Goal: Task Accomplishment & Management: Manage account settings

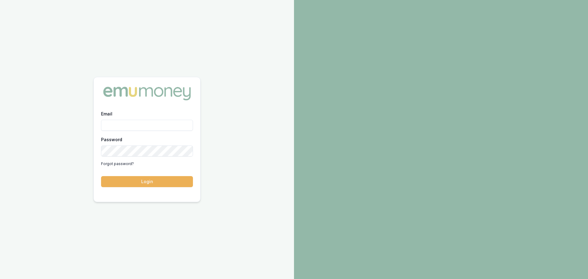
click at [156, 126] on input "Email" at bounding box center [147, 125] width 92 height 11
type input "erin.shield@emumoney.com.au"
click at [101, 176] on button "Login" at bounding box center [147, 181] width 92 height 11
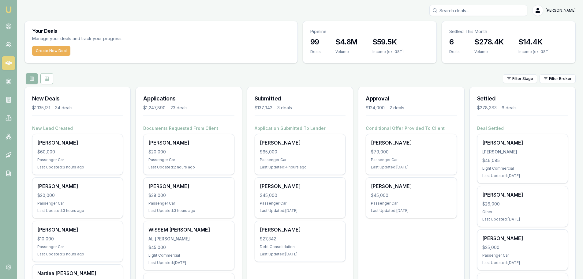
click at [475, 11] on input "Search deals" at bounding box center [478, 10] width 98 height 11
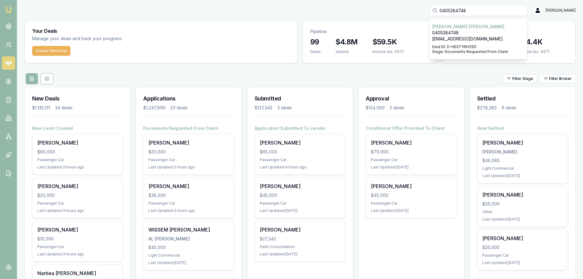
type input "0405284748"
click at [462, 33] on p "0405284748" at bounding box center [478, 33] width 92 height 6
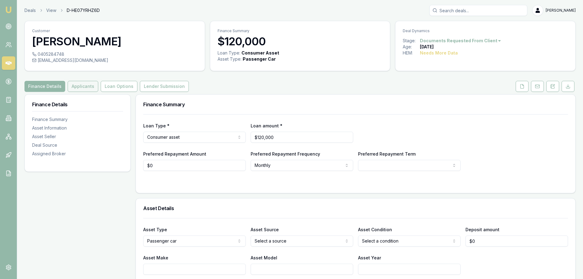
click at [84, 85] on button "Applicants" at bounding box center [83, 86] width 31 height 11
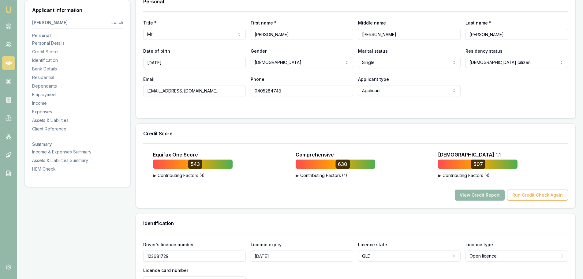
scroll to position [61, 0]
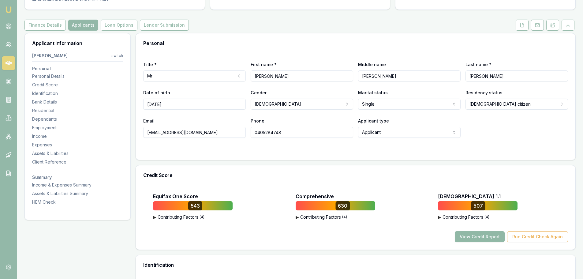
click at [494, 237] on button "View Credit Report" at bounding box center [480, 236] width 50 height 11
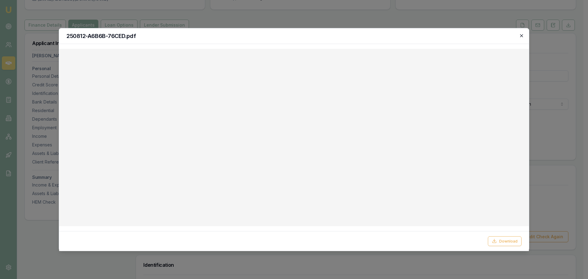
click at [521, 37] on icon "button" at bounding box center [521, 35] width 5 height 5
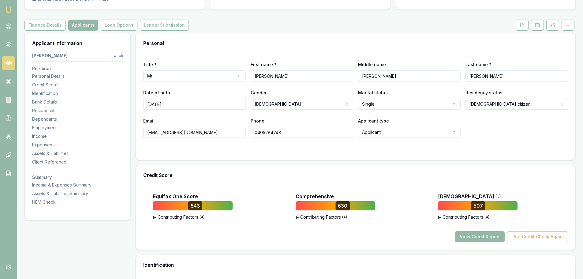
click at [344, 52] on div "Personal" at bounding box center [355, 43] width 439 height 20
click at [61, 131] on nav "HARRISON CLEMENTS switch Personal Personal Details Credit Score Identification …" at bounding box center [77, 126] width 91 height 158
click at [49, 128] on div "Employment" at bounding box center [77, 128] width 91 height 6
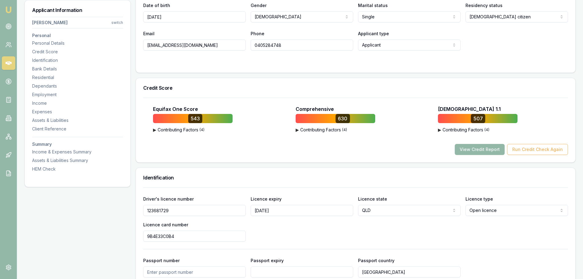
scroll to position [0, 0]
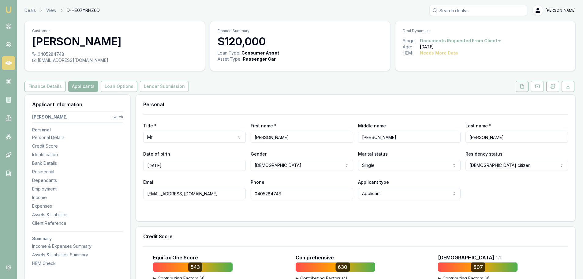
click at [521, 83] on button at bounding box center [522, 86] width 13 height 11
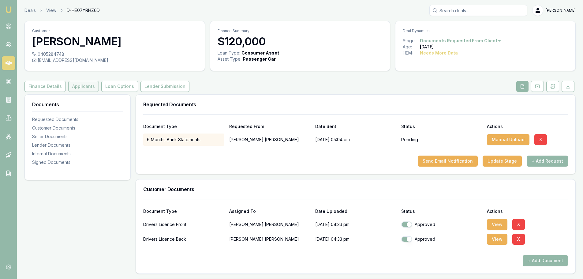
click at [78, 87] on button "Applicants" at bounding box center [83, 86] width 31 height 11
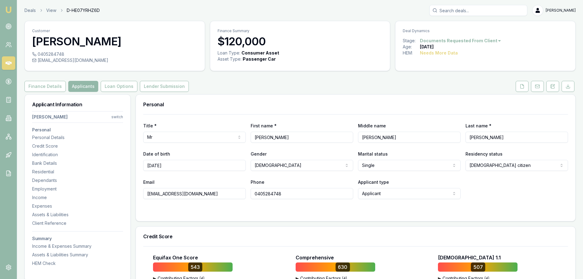
click at [9, 66] on link at bounding box center [8, 62] width 13 height 13
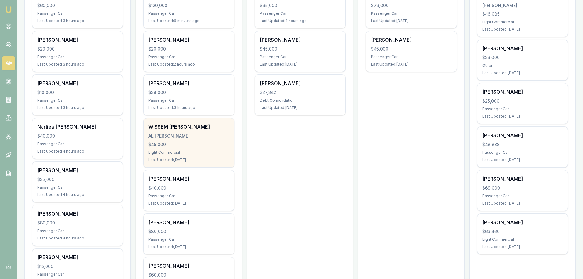
scroll to position [153, 0]
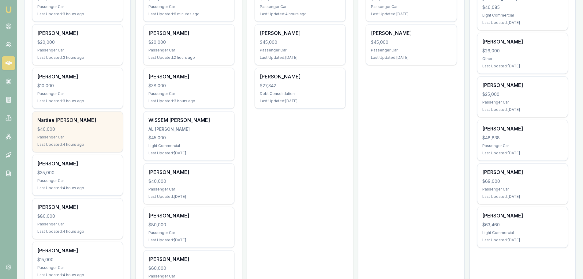
click at [61, 131] on div "$40,000" at bounding box center [77, 129] width 80 height 6
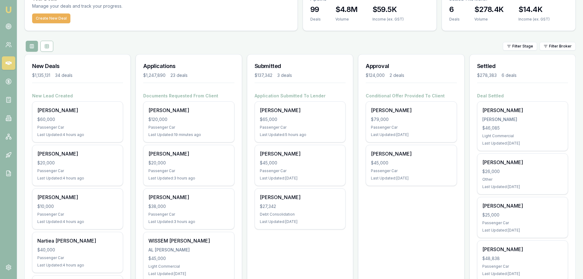
scroll to position [31, 0]
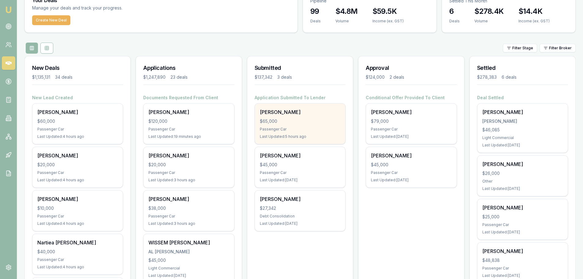
click at [334, 125] on div "Jacob Cross $65,000 Passenger Car Last Updated: 5 hours ago" at bounding box center [300, 123] width 90 height 40
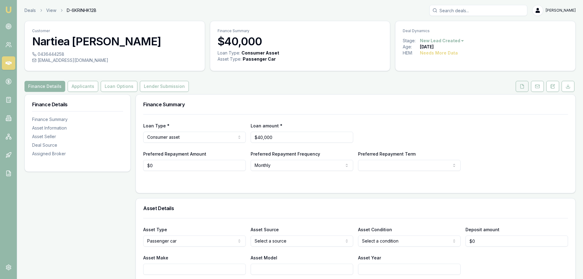
click at [525, 84] on button at bounding box center [522, 86] width 13 height 11
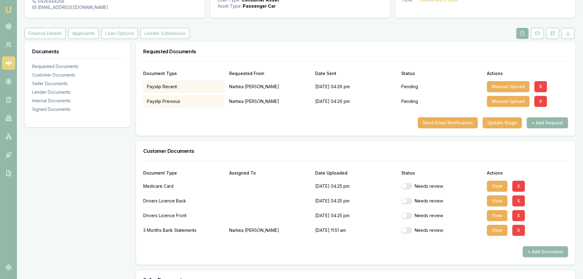
scroll to position [61, 0]
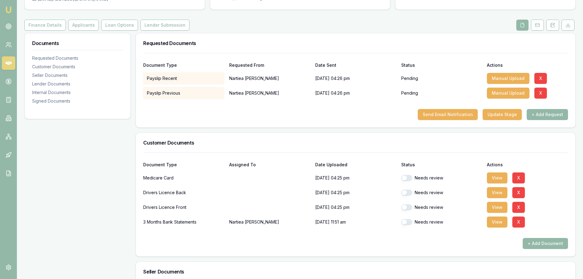
click at [410, 177] on button "button" at bounding box center [406, 178] width 11 height 6
checkbox input "false"
checkbox input "true"
click at [409, 190] on button "button" at bounding box center [406, 192] width 11 height 6
checkbox input "true"
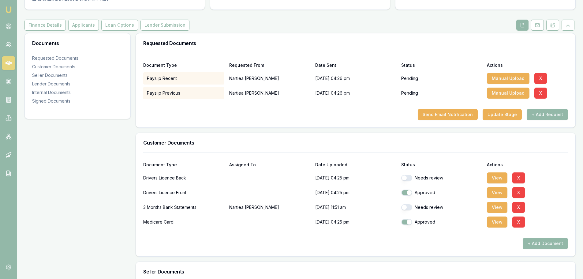
click at [409, 178] on button "button" at bounding box center [406, 178] width 11 height 6
checkbox input "true"
click at [409, 208] on button "button" at bounding box center [406, 207] width 11 height 6
checkbox input "true"
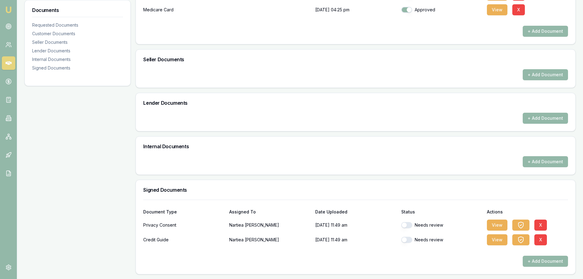
scroll to position [274, 0]
click at [409, 225] on button "button" at bounding box center [406, 225] width 11 height 6
checkbox input "true"
click at [410, 241] on button "button" at bounding box center [406, 239] width 11 height 6
checkbox input "true"
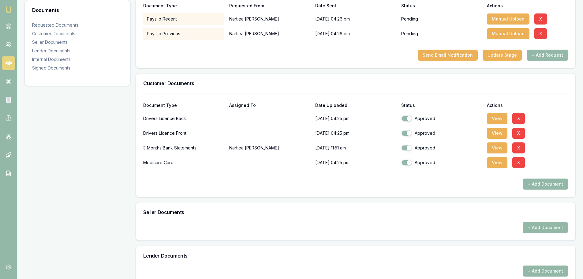
scroll to position [0, 0]
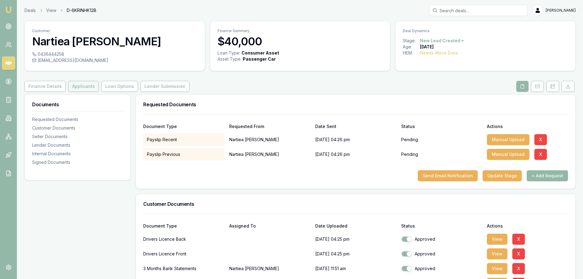
click at [85, 85] on button "Applicants" at bounding box center [83, 86] width 31 height 11
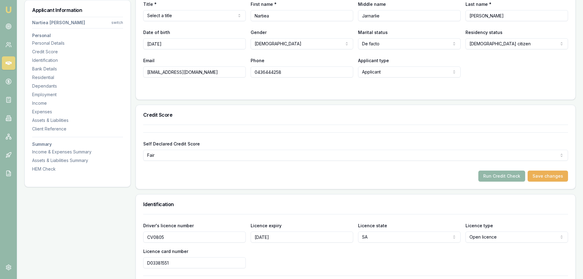
scroll to position [122, 0]
click at [510, 172] on button "Run Credit Check" at bounding box center [501, 175] width 47 height 11
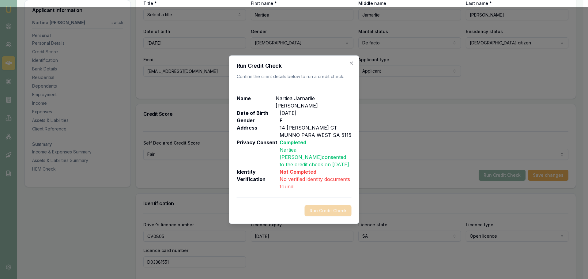
click at [353, 64] on icon "button" at bounding box center [351, 63] width 5 height 5
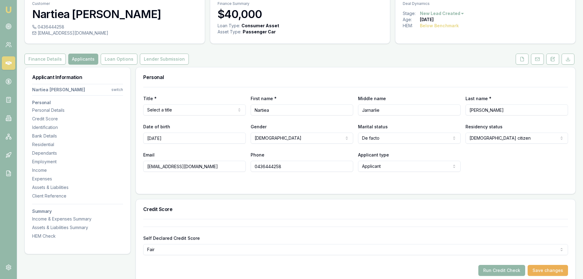
scroll to position [0, 0]
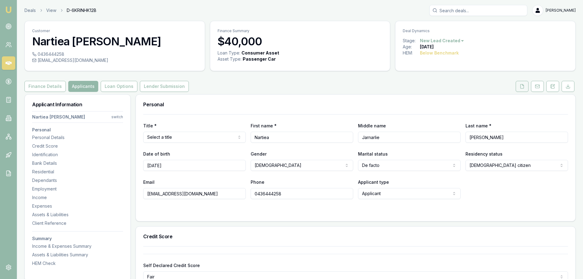
click at [527, 84] on button at bounding box center [522, 86] width 13 height 11
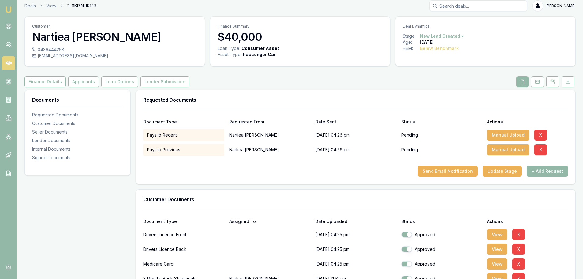
scroll to position [122, 0]
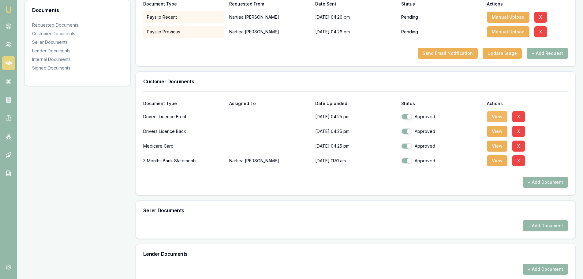
click at [491, 115] on button "View" at bounding box center [497, 116] width 21 height 11
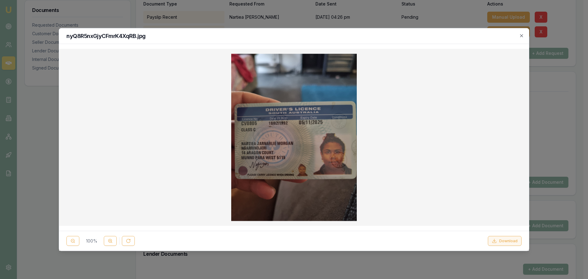
click at [507, 243] on button "Download" at bounding box center [505, 241] width 34 height 10
click at [523, 35] on icon "button" at bounding box center [521, 35] width 5 height 5
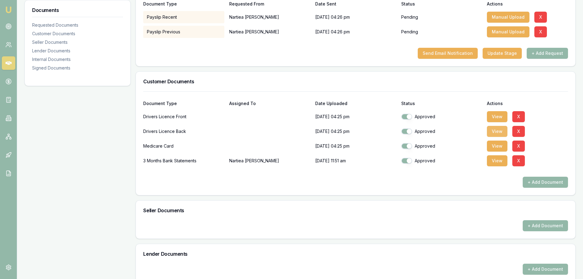
click at [499, 130] on button "View" at bounding box center [497, 131] width 21 height 11
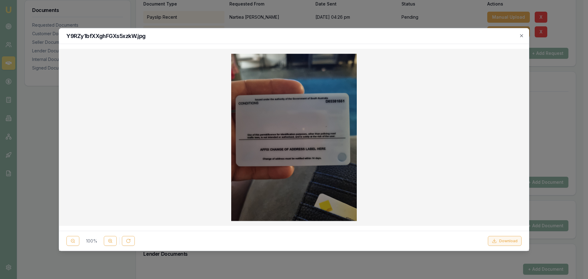
click at [498, 241] on button "Download" at bounding box center [505, 241] width 34 height 10
click at [374, 45] on div "Y9RZy1bfXXghFGXs5xzkW.jpg 100 % Download Close" at bounding box center [294, 139] width 470 height 223
click at [519, 36] on icon "button" at bounding box center [521, 35] width 5 height 5
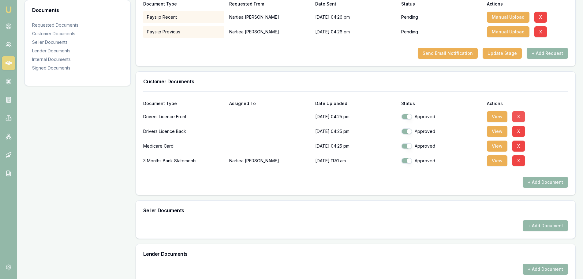
click at [516, 118] on button "X" at bounding box center [518, 116] width 13 height 11
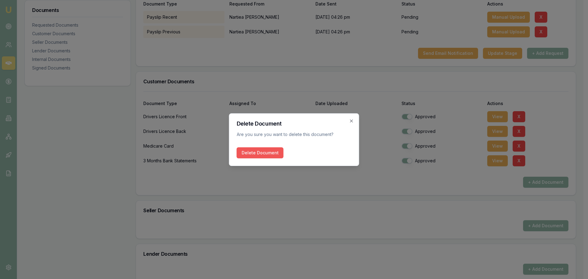
click at [257, 156] on button "Delete Document" at bounding box center [260, 152] width 47 height 11
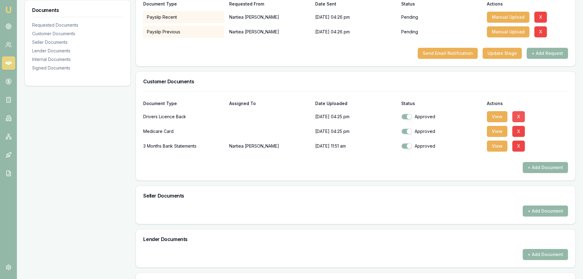
click at [520, 115] on button "X" at bounding box center [518, 116] width 13 height 11
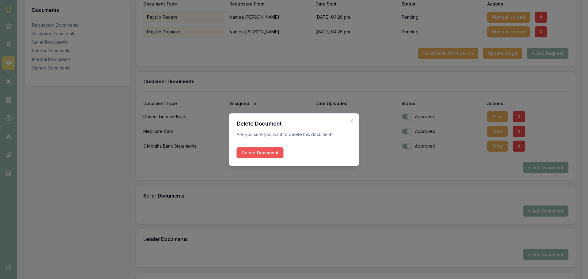
click at [255, 157] on button "Delete Document" at bounding box center [260, 152] width 47 height 11
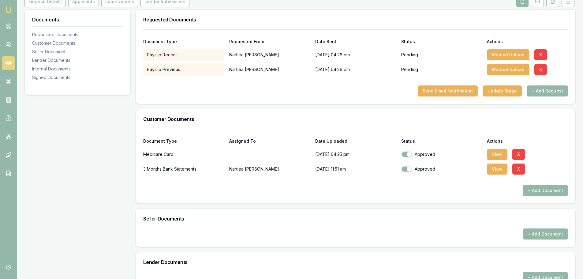
scroll to position [92, 0]
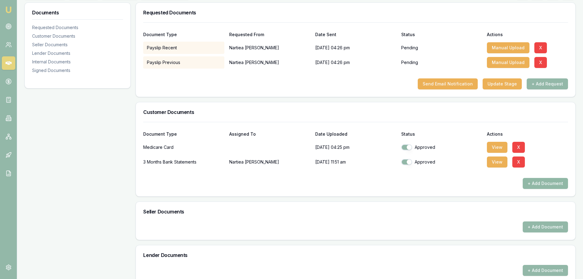
click at [544, 182] on button "+ Add Document" at bounding box center [545, 183] width 45 height 11
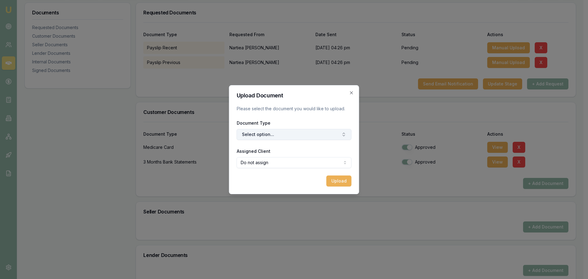
click at [310, 136] on button "Select option..." at bounding box center [294, 134] width 115 height 11
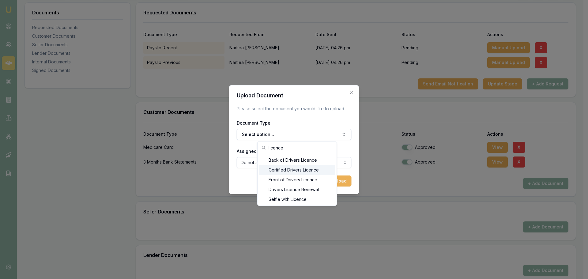
type input "licence"
click at [297, 178] on div "Front of Drivers Licence" at bounding box center [297, 180] width 77 height 10
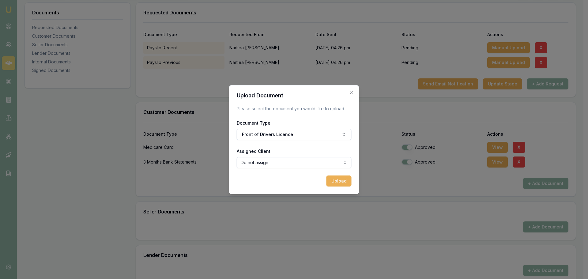
click at [301, 164] on body "Emu Broker Deals View D-6KRINHK12B Erin Shield Toggle Menu Customer Nartiea Mor…" at bounding box center [291, 47] width 583 height 279
select select "U-HKZQZ25E55"
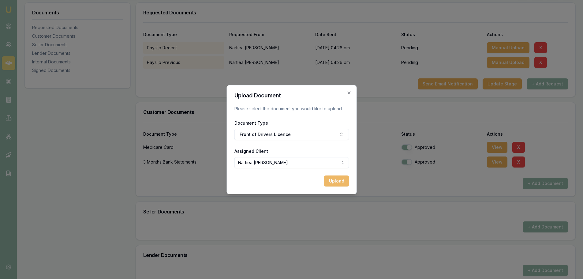
click at [336, 182] on button "Upload" at bounding box center [336, 180] width 25 height 11
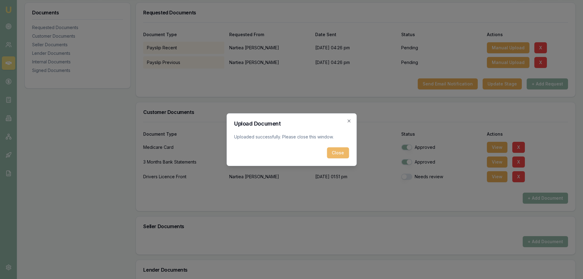
click at [337, 149] on button "Close" at bounding box center [338, 152] width 22 height 11
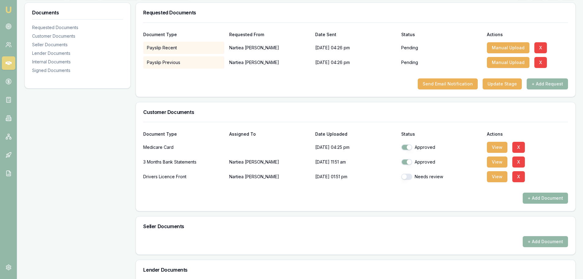
click at [541, 197] on button "+ Add Document" at bounding box center [545, 197] width 45 height 11
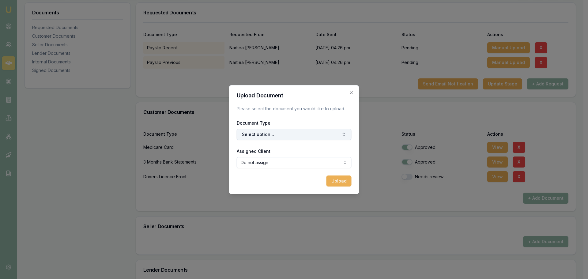
click at [293, 130] on button "Select option..." at bounding box center [294, 134] width 115 height 11
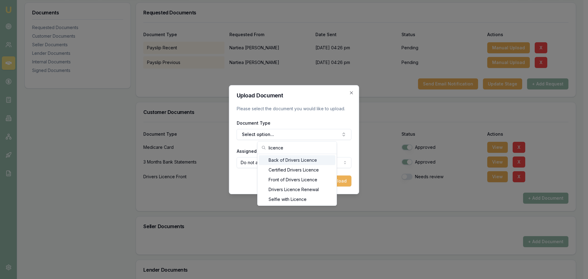
type input "licence"
click at [300, 160] on div "Back of Drivers Licence" at bounding box center [297, 160] width 77 height 10
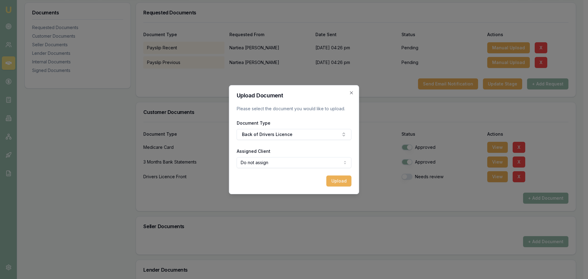
click at [299, 164] on body "Emu Broker Deals View D-6KRINHK12B Erin Shield Toggle Menu Customer Nartiea Mor…" at bounding box center [291, 47] width 583 height 279
select select "U-HKZQZ25E55"
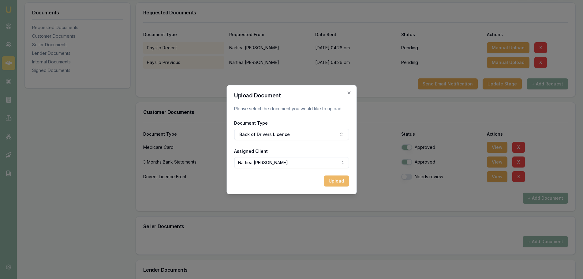
click at [336, 179] on button "Upload" at bounding box center [336, 180] width 25 height 11
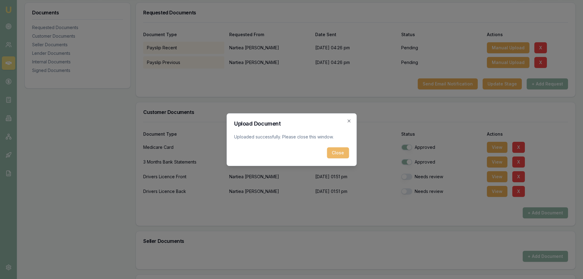
click at [337, 149] on button "Close" at bounding box center [338, 152] width 22 height 11
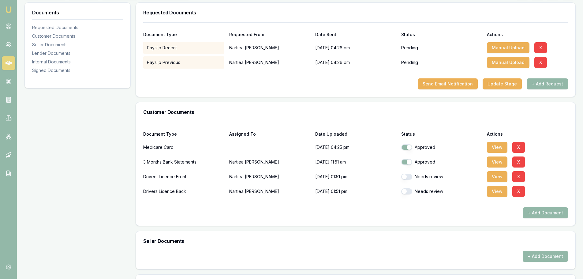
click at [409, 178] on button "button" at bounding box center [406, 177] width 11 height 6
checkbox input "true"
click at [408, 189] on button "button" at bounding box center [406, 191] width 11 height 6
checkbox input "true"
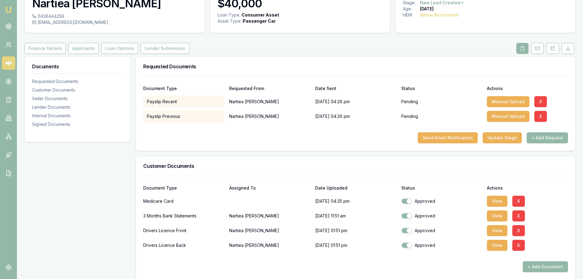
scroll to position [0, 0]
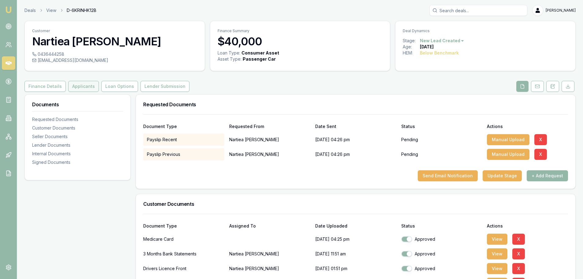
click at [91, 86] on button "Applicants" at bounding box center [83, 86] width 31 height 11
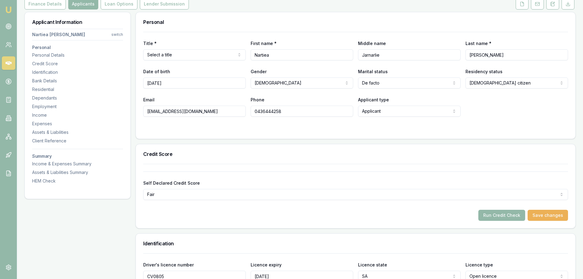
scroll to position [153, 0]
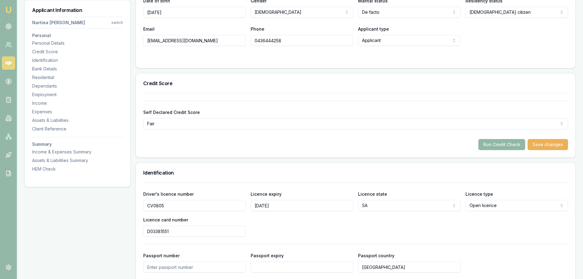
click at [499, 149] on button "Run Credit Check" at bounding box center [501, 144] width 47 height 11
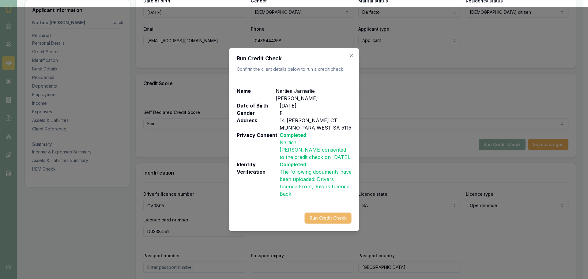
click at [342, 214] on button "Run Credit Check" at bounding box center [328, 217] width 47 height 11
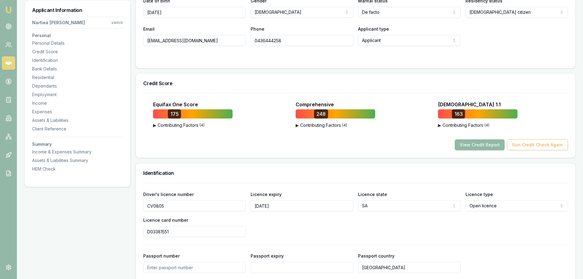
click at [476, 144] on button "View Credit Report" at bounding box center [480, 144] width 50 height 11
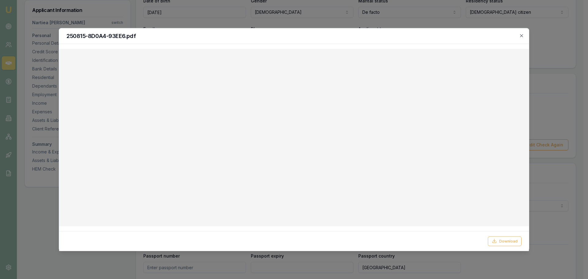
click at [524, 36] on div "250815-8D0A4-93EE6.pdf" at bounding box center [293, 36] width 469 height 16
click at [521, 35] on icon "button" at bounding box center [521, 35] width 5 height 5
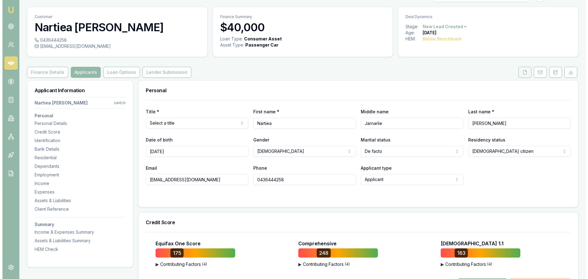
scroll to position [0, 0]
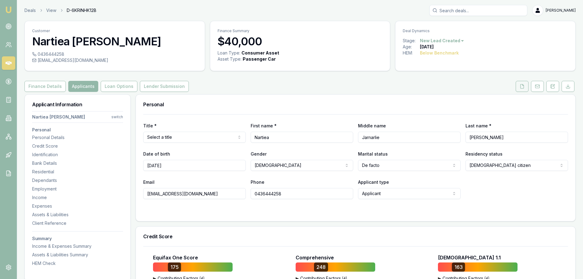
click at [521, 84] on icon at bounding box center [522, 86] width 5 height 5
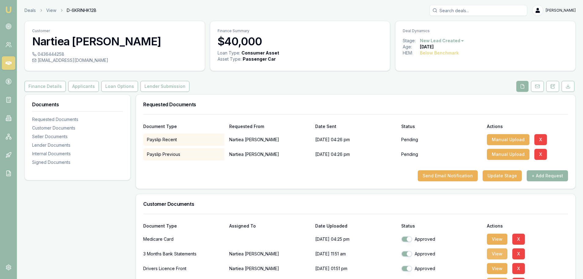
click at [500, 255] on button "View" at bounding box center [497, 253] width 21 height 11
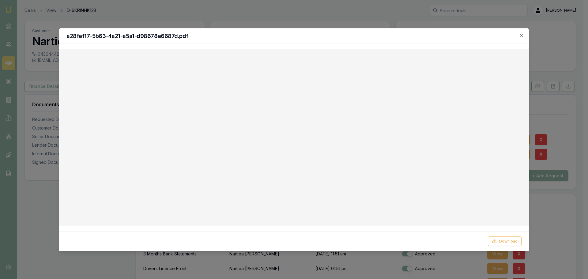
click at [521, 33] on div "a28fef17-5b63-4a21-a5a1-d98678e6687d.pdf" at bounding box center [293, 36] width 469 height 16
click at [521, 35] on icon "button" at bounding box center [521, 35] width 5 height 5
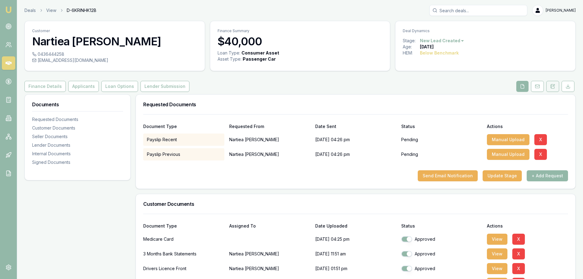
click at [553, 87] on icon at bounding box center [552, 86] width 5 height 5
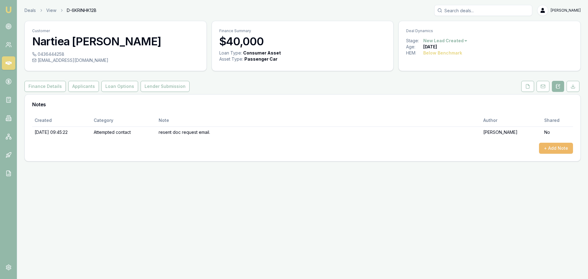
click at [555, 151] on button "+ Add Note" at bounding box center [556, 148] width 34 height 11
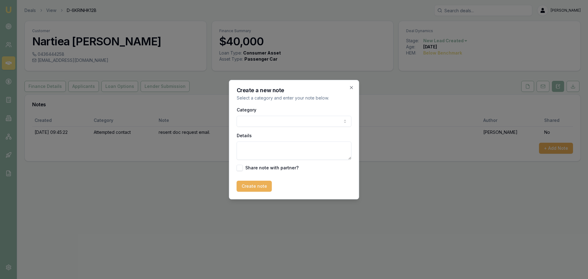
click at [299, 116] on body "Emu Broker Deals View D-6KRINHK12B Erin Shield Toggle Menu Customer Nartiea Mor…" at bounding box center [294, 139] width 588 height 279
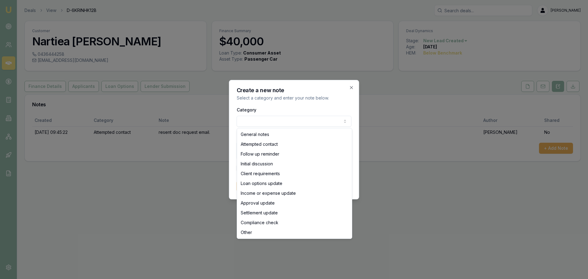
select select "ATTEMPTED_CONTACT"
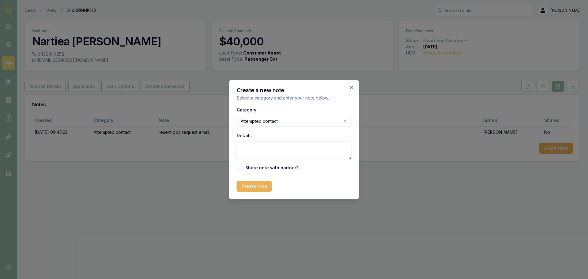
click at [269, 152] on textarea "Details" at bounding box center [294, 150] width 115 height 18
type textarea "11 dishonours, 6 being financial."
click at [256, 186] on button "Create note" at bounding box center [254, 186] width 35 height 11
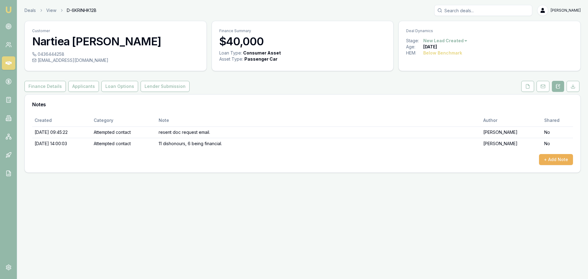
click at [442, 41] on html "Emu Broker Deals View D-6KRINHK12B Erin Shield Toggle Menu Customer Nartiea Mor…" at bounding box center [294, 139] width 588 height 279
click at [436, 69] on div "- Lost" at bounding box center [444, 71] width 36 height 10
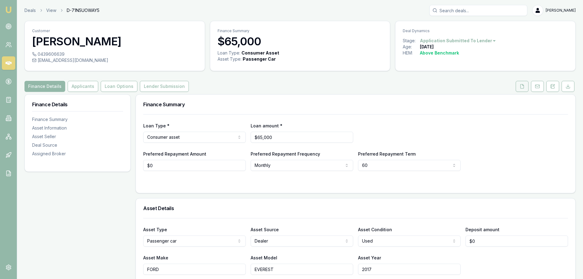
click at [522, 86] on icon at bounding box center [522, 86] width 5 height 5
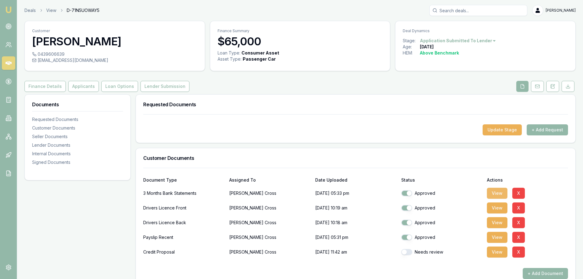
click at [498, 196] on button "View" at bounding box center [497, 193] width 21 height 11
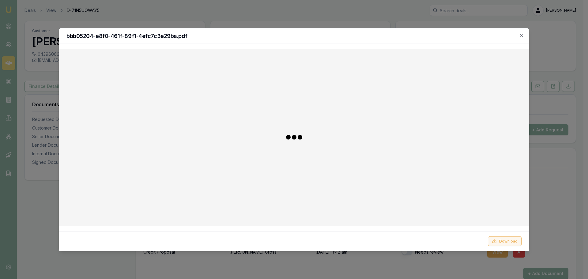
click at [504, 241] on button "Download" at bounding box center [505, 241] width 34 height 10
click at [342, 37] on h2 "bbb05204-e8f0-461f-89f1-4efc7c3e29ba.pdf" at bounding box center [293, 36] width 455 height 6
click at [520, 35] on icon "button" at bounding box center [521, 35] width 5 height 5
